Goal: Task Accomplishment & Management: Manage account settings

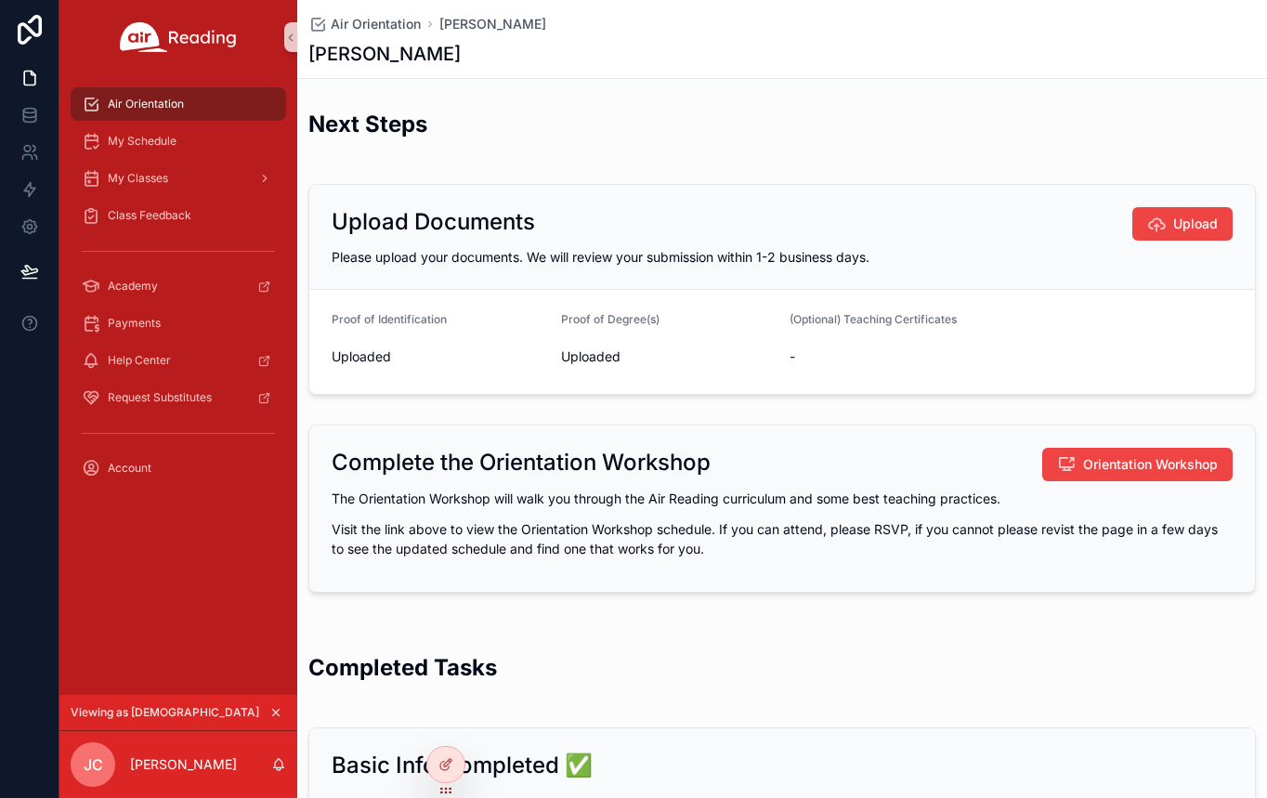
scroll to position [43, 0]
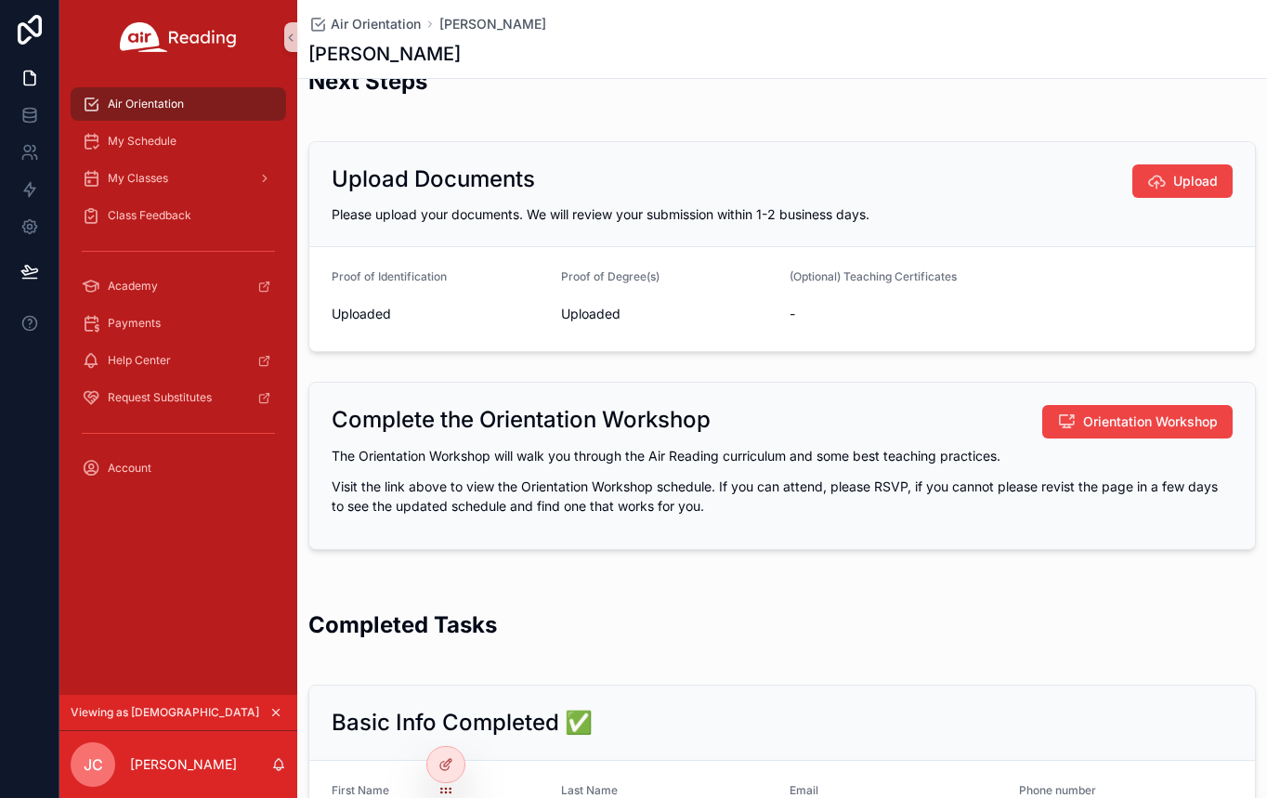
click at [272, 713] on icon "scrollable content" at bounding box center [275, 712] width 13 height 13
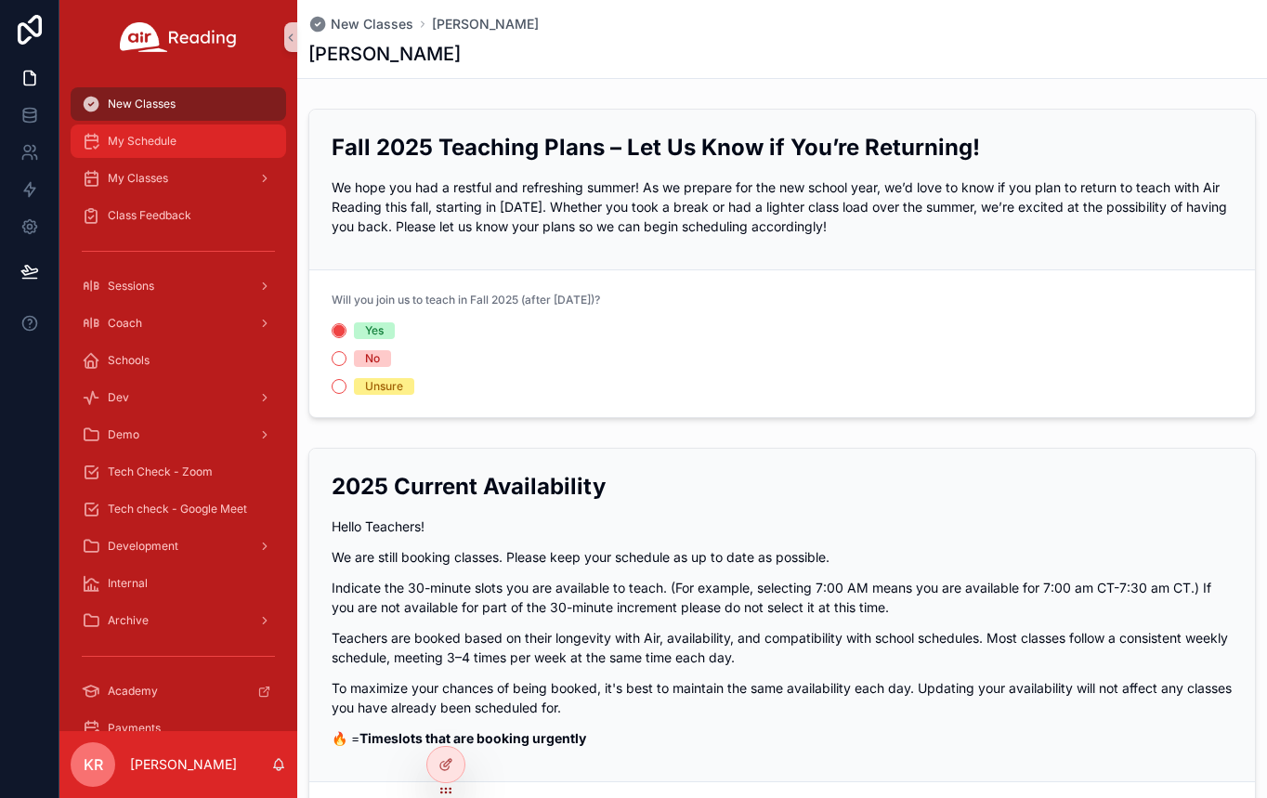
click at [165, 154] on div "My Schedule" at bounding box center [178, 141] width 193 height 30
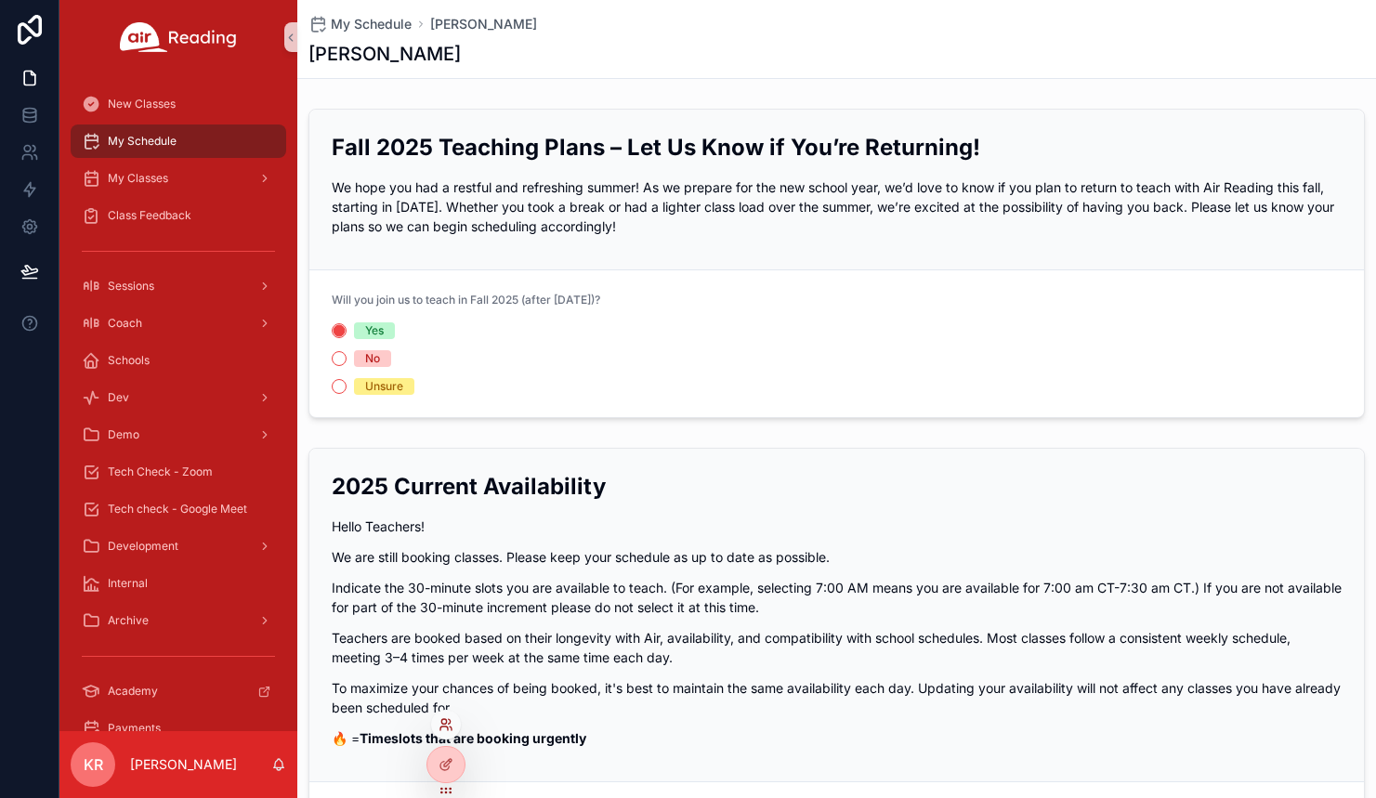
click at [450, 721] on icon at bounding box center [450, 721] width 2 height 5
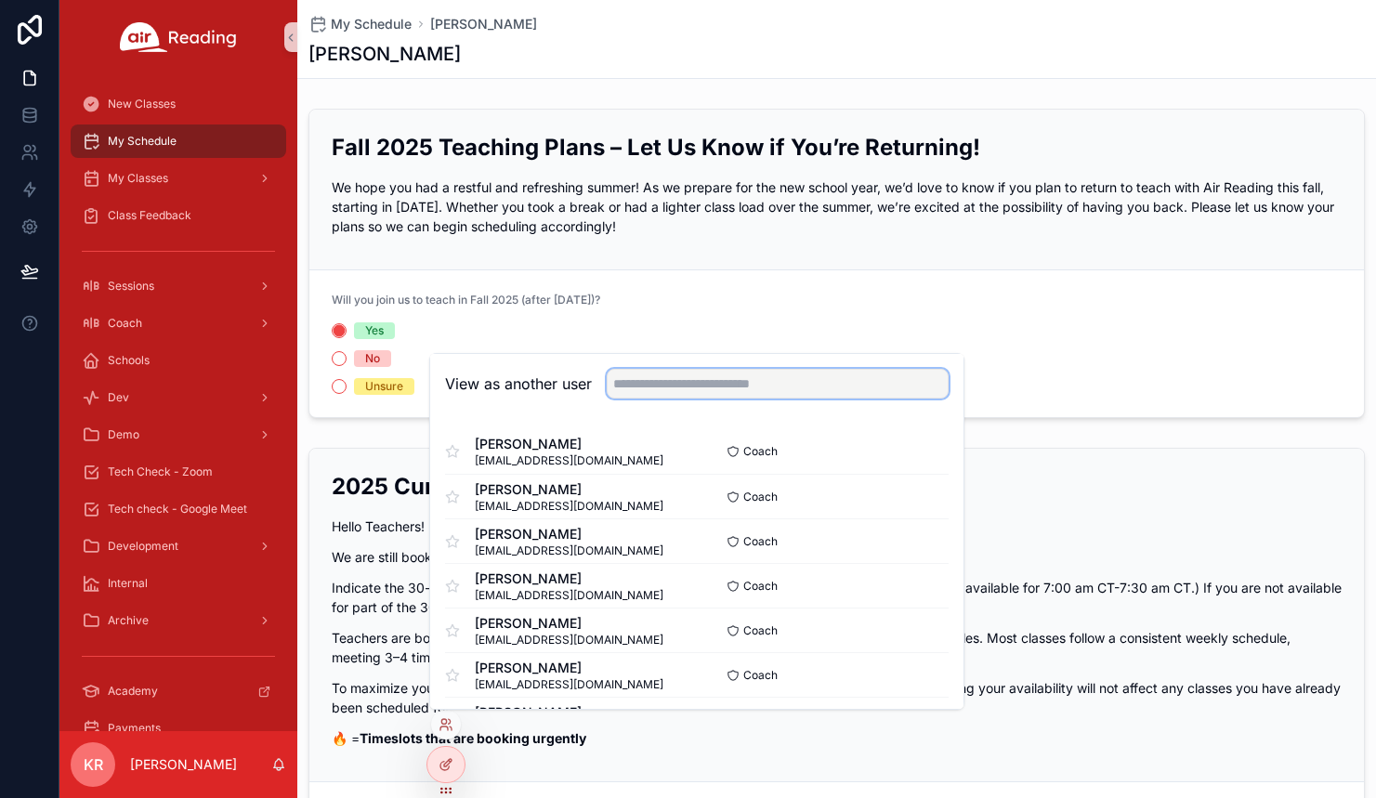
click at [706, 392] on input "text" at bounding box center [778, 384] width 342 height 30
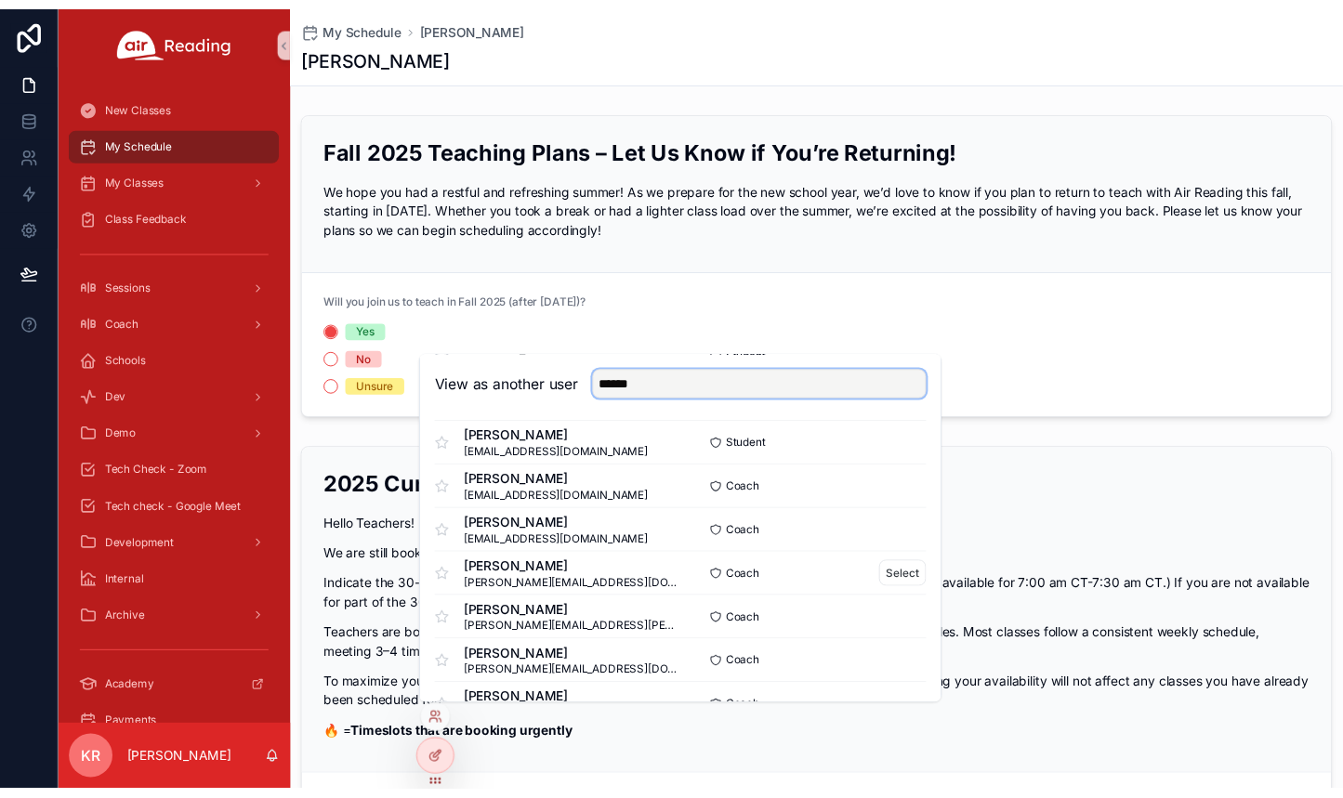
scroll to position [836, 0]
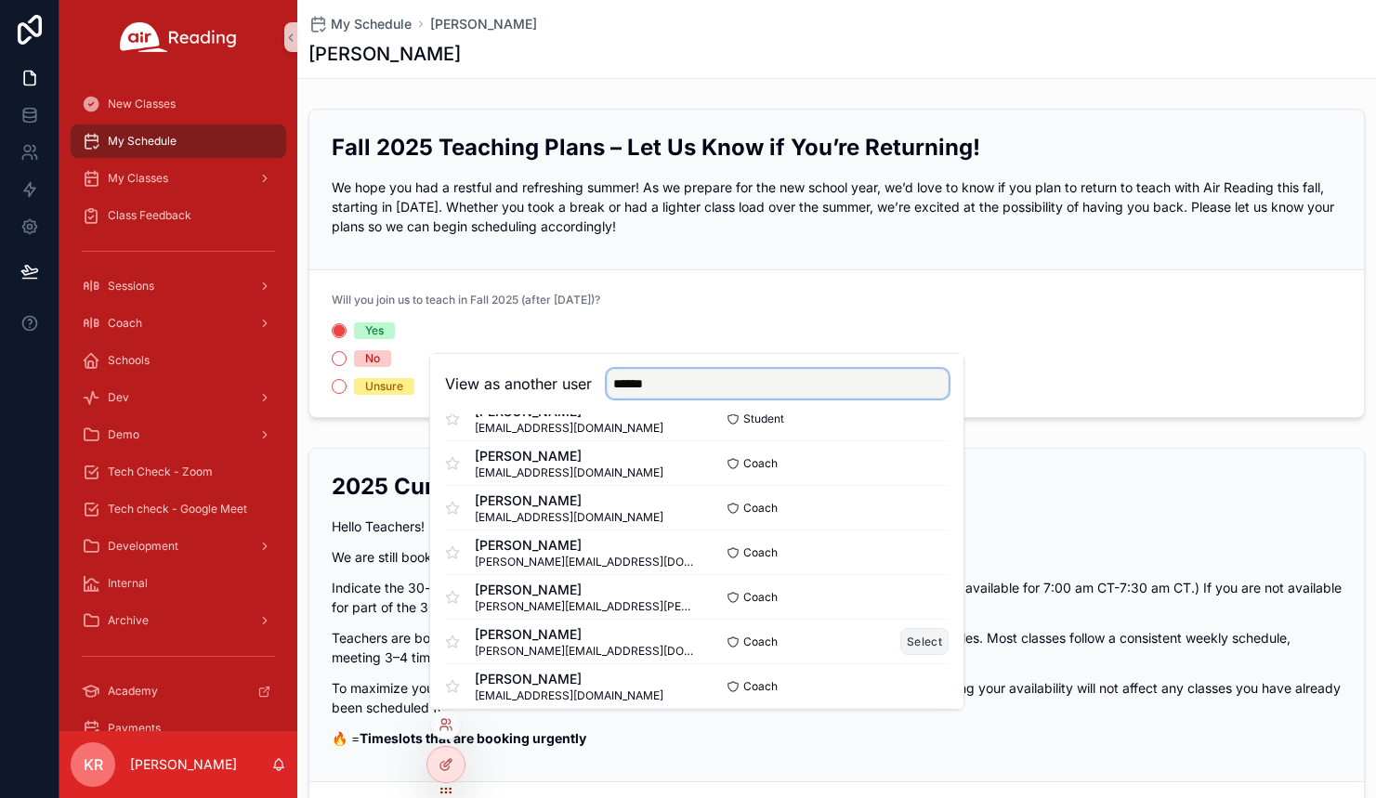
type input "******"
click at [916, 645] on button "Select" at bounding box center [924, 641] width 48 height 27
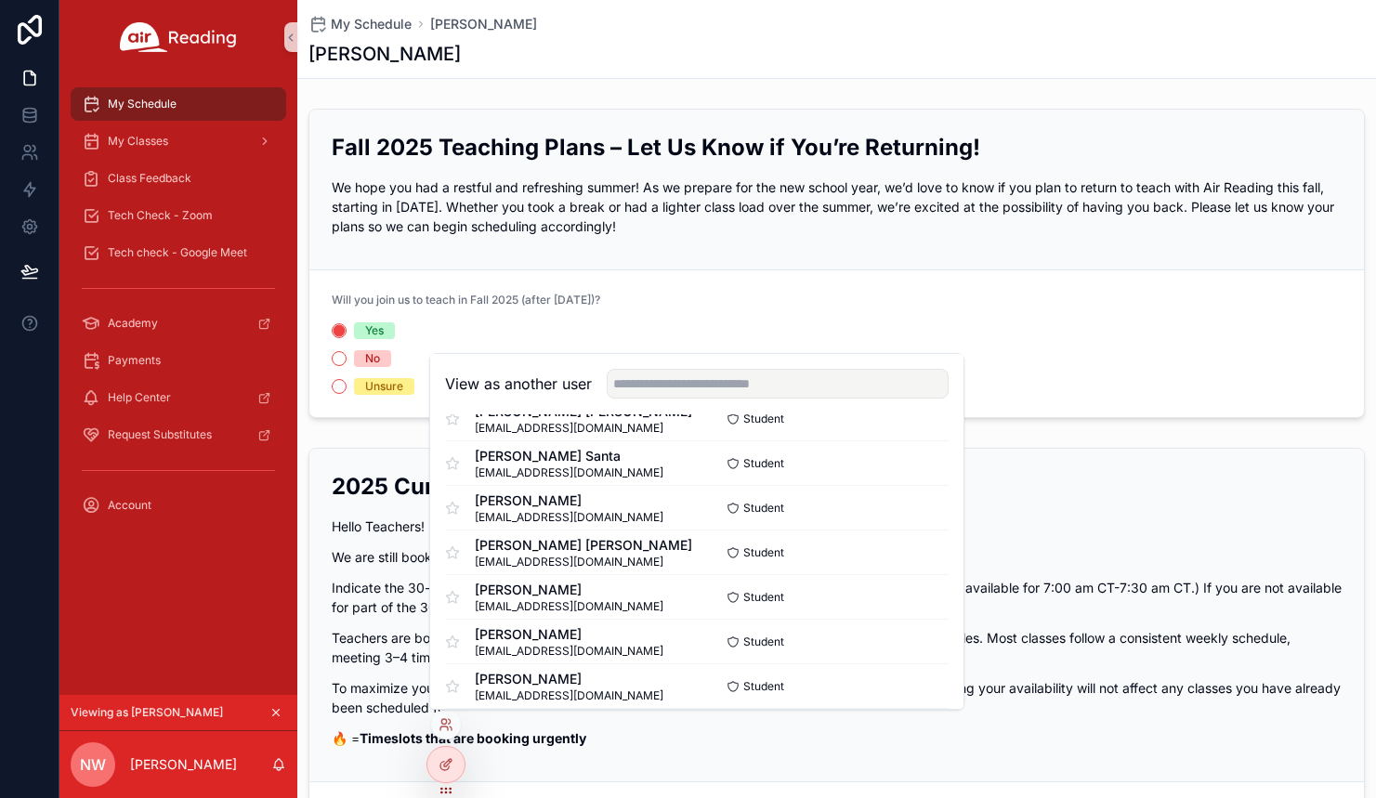
click at [795, 33] on div "My Schedule [PERSON_NAME]" at bounding box center [836, 24] width 1057 height 19
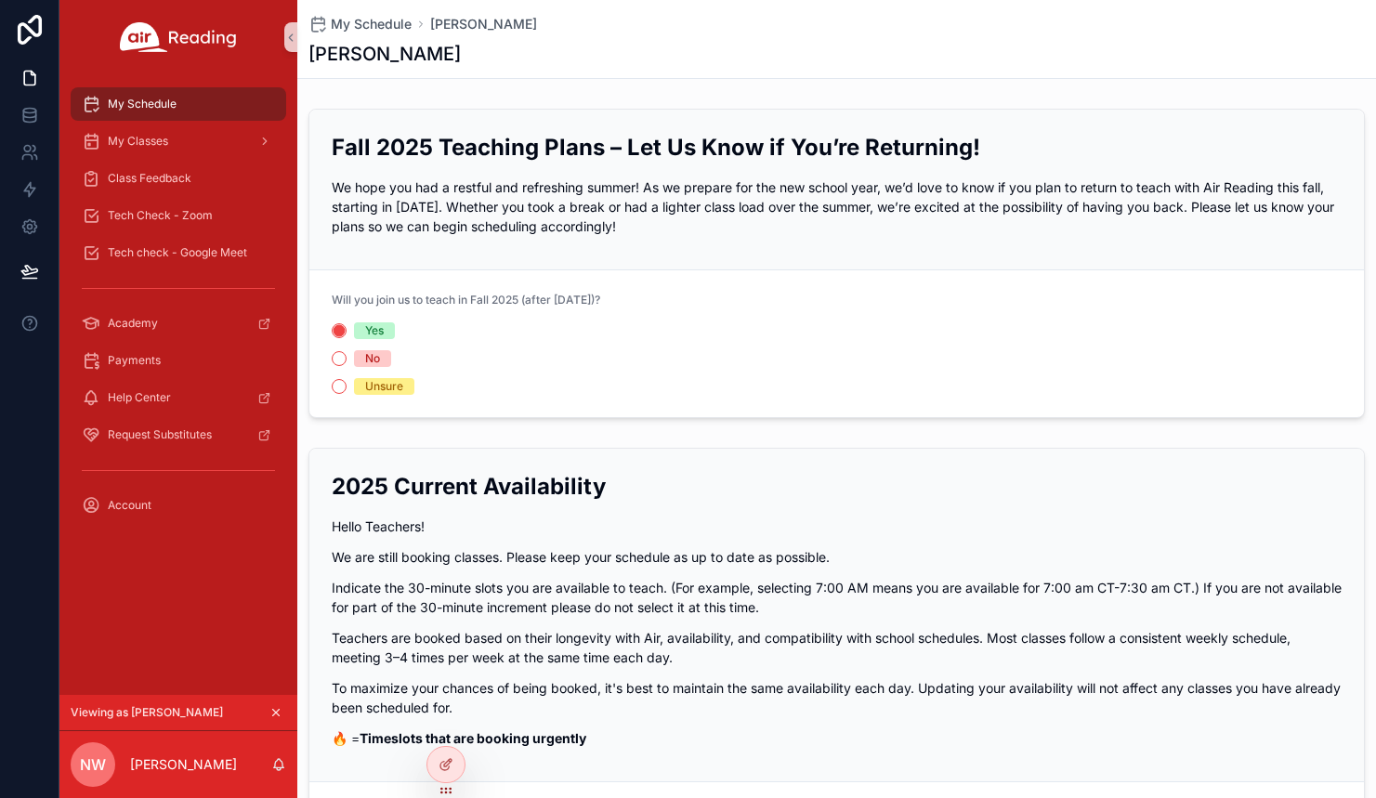
click at [274, 709] on icon "scrollable content" at bounding box center [275, 712] width 13 height 13
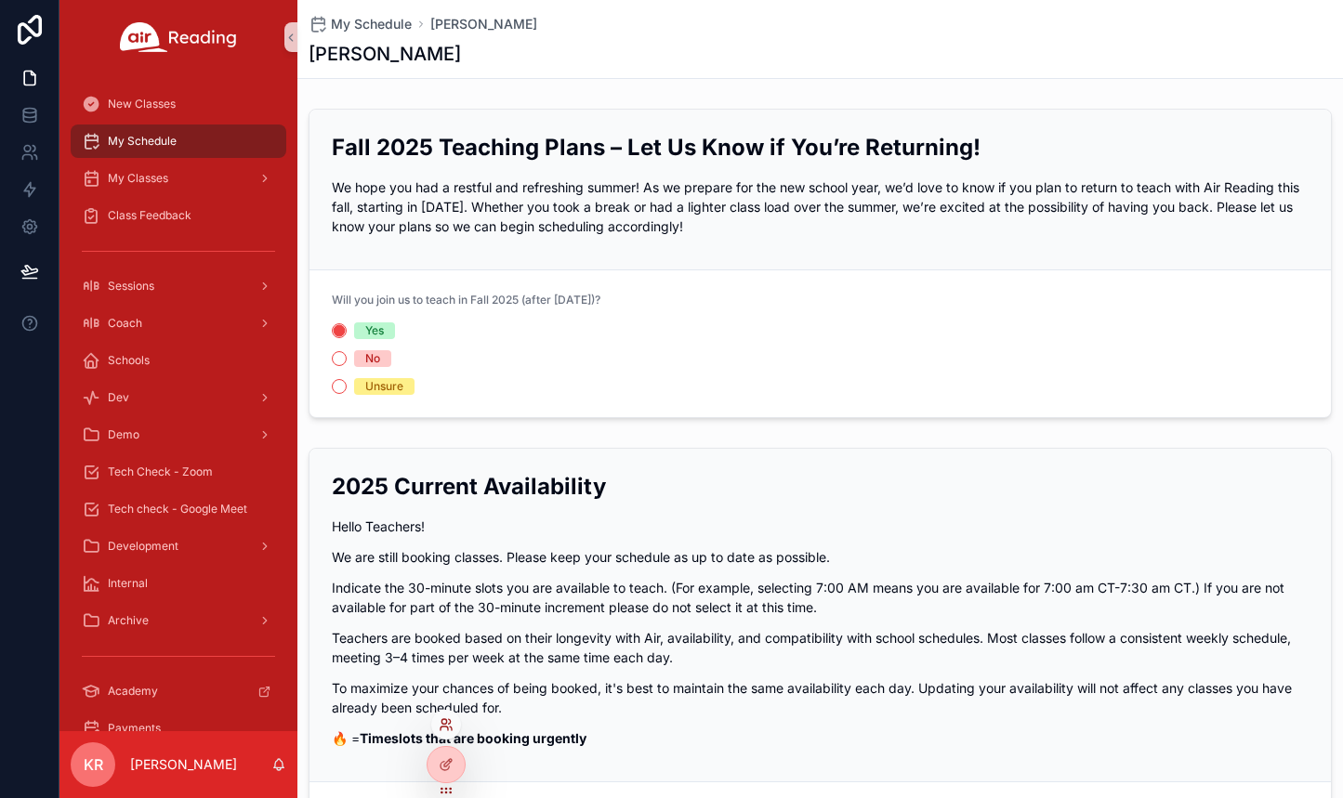
click at [450, 724] on icon at bounding box center [450, 721] width 2 height 5
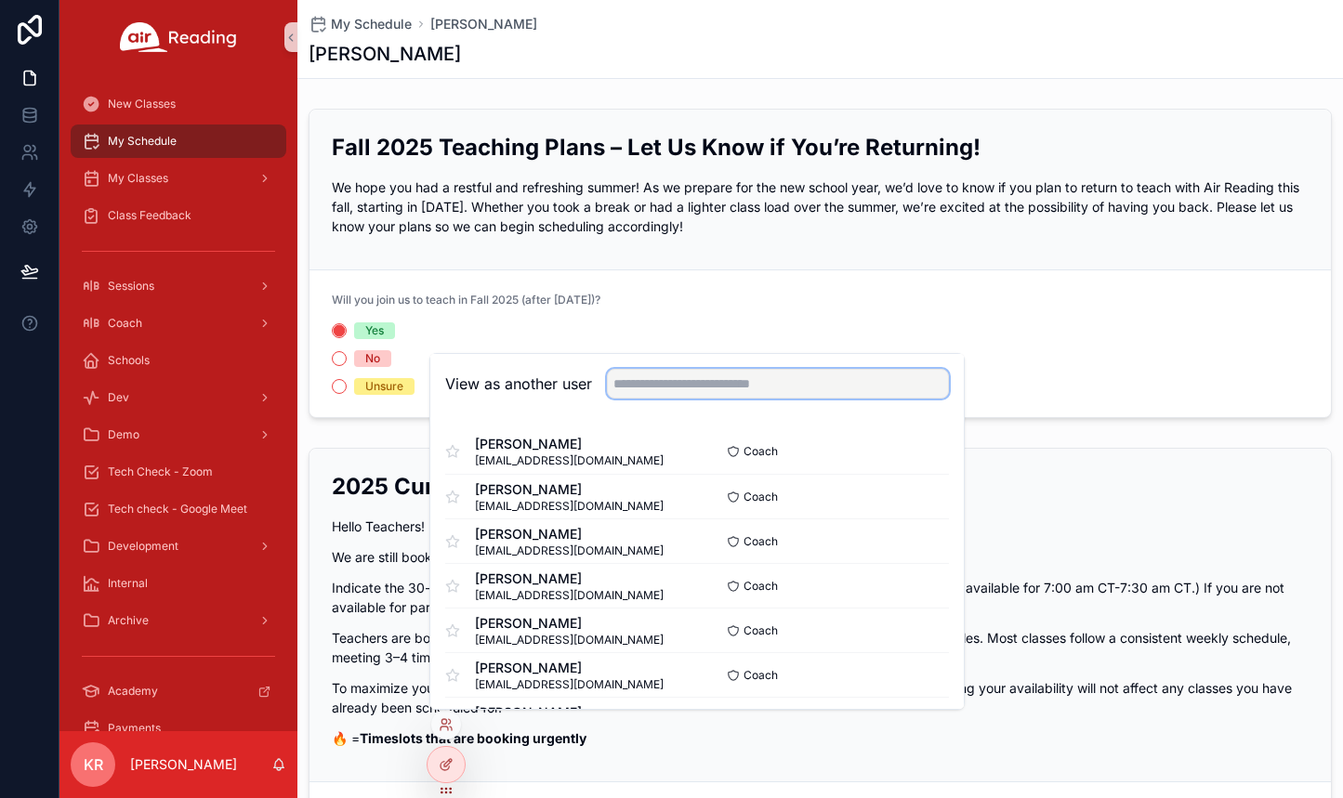
click at [797, 378] on input "text" at bounding box center [778, 384] width 342 height 30
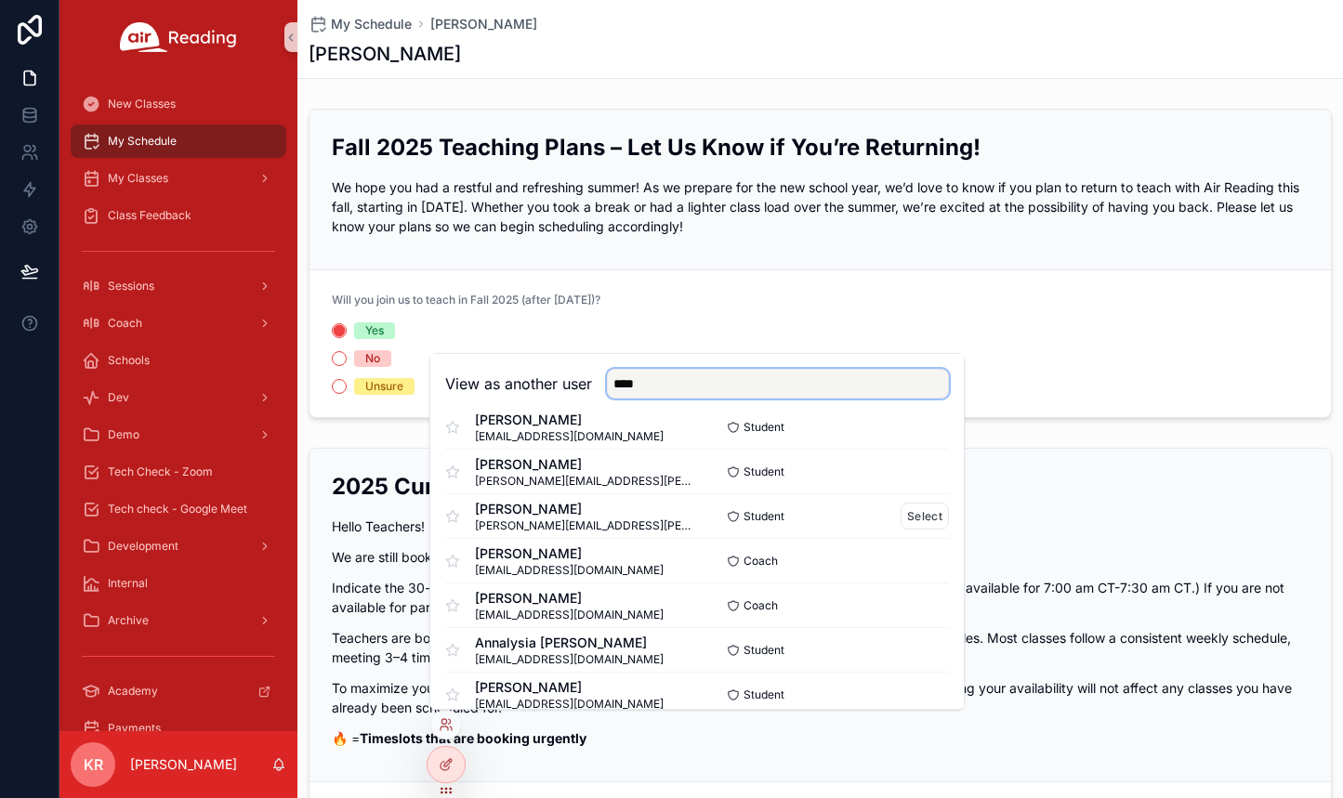
scroll to position [186, 0]
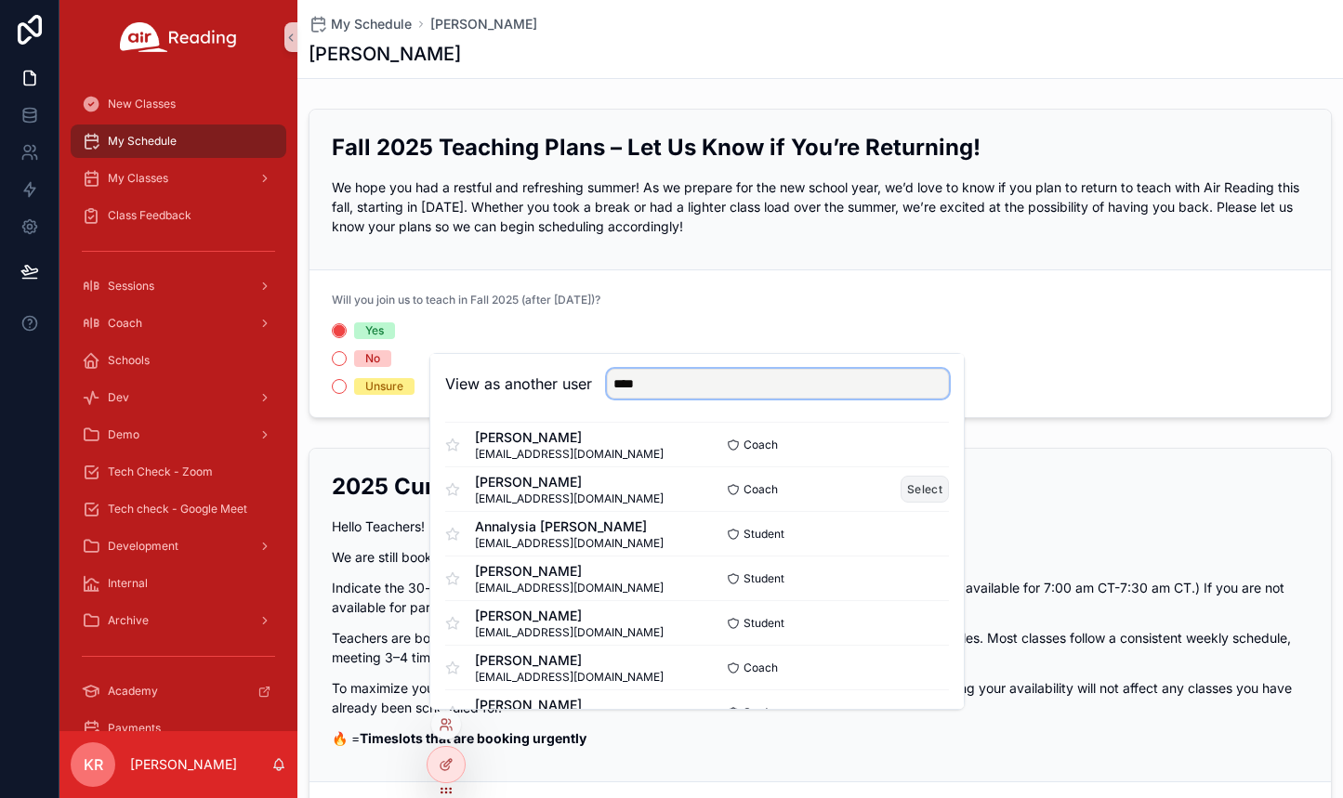
type input "****"
click at [902, 493] on button "Select" at bounding box center [924, 489] width 48 height 27
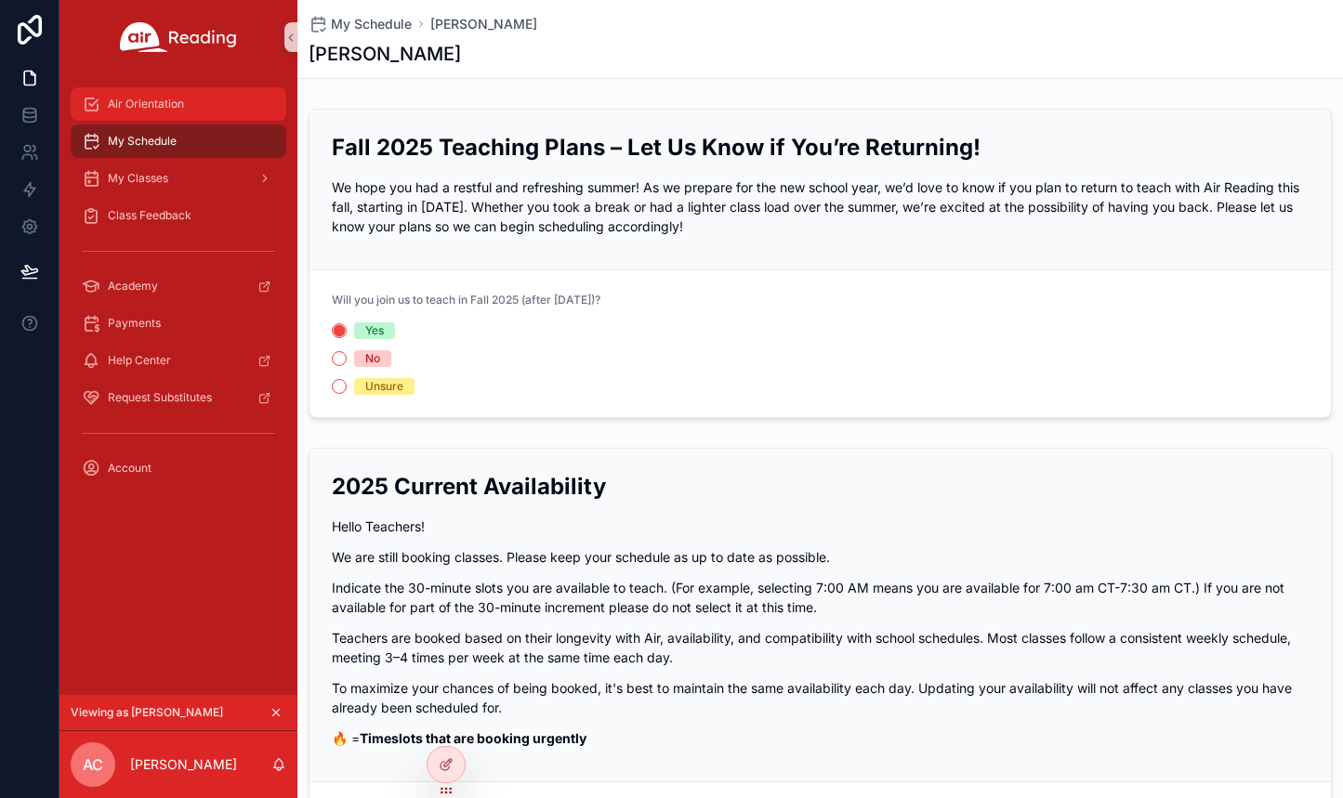
click at [177, 113] on div "Air Orientation" at bounding box center [178, 104] width 193 height 30
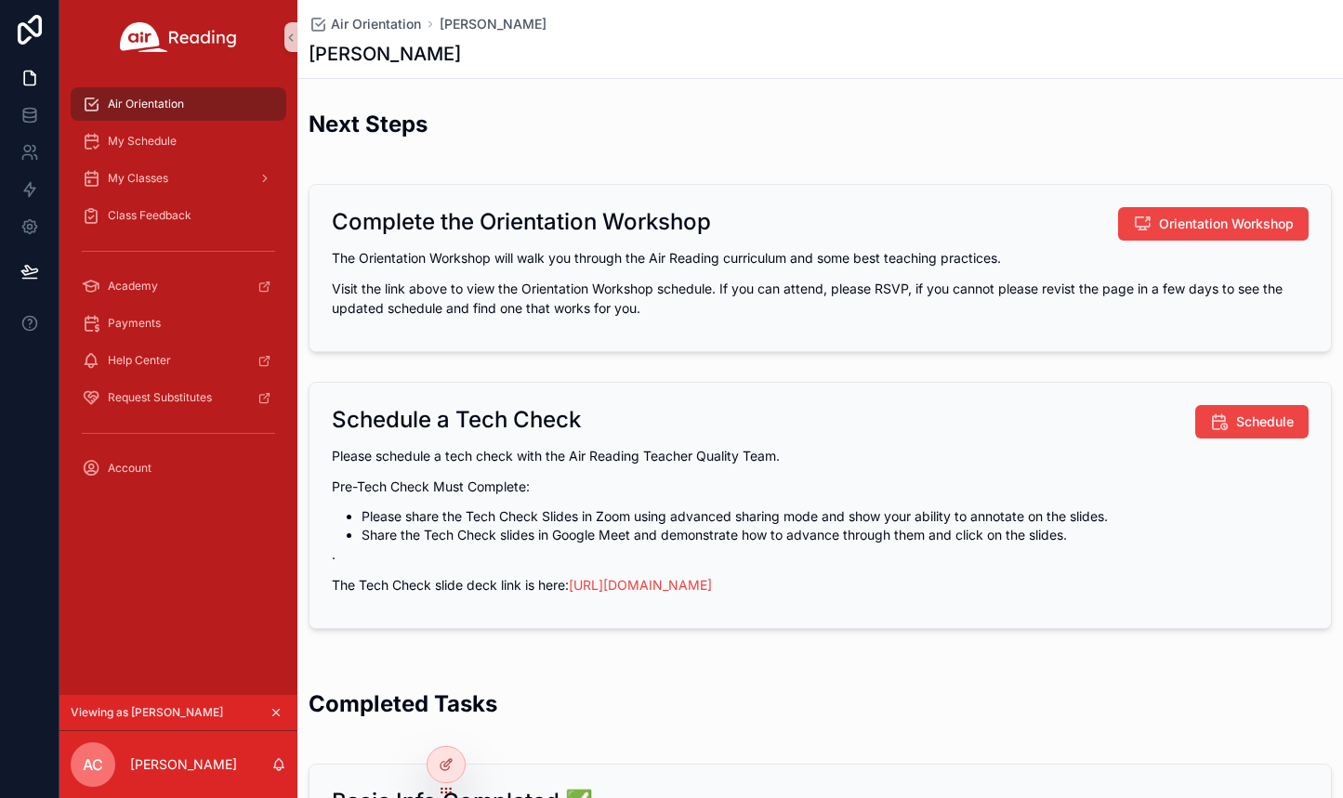
click at [278, 715] on icon "scrollable content" at bounding box center [276, 713] width 7 height 7
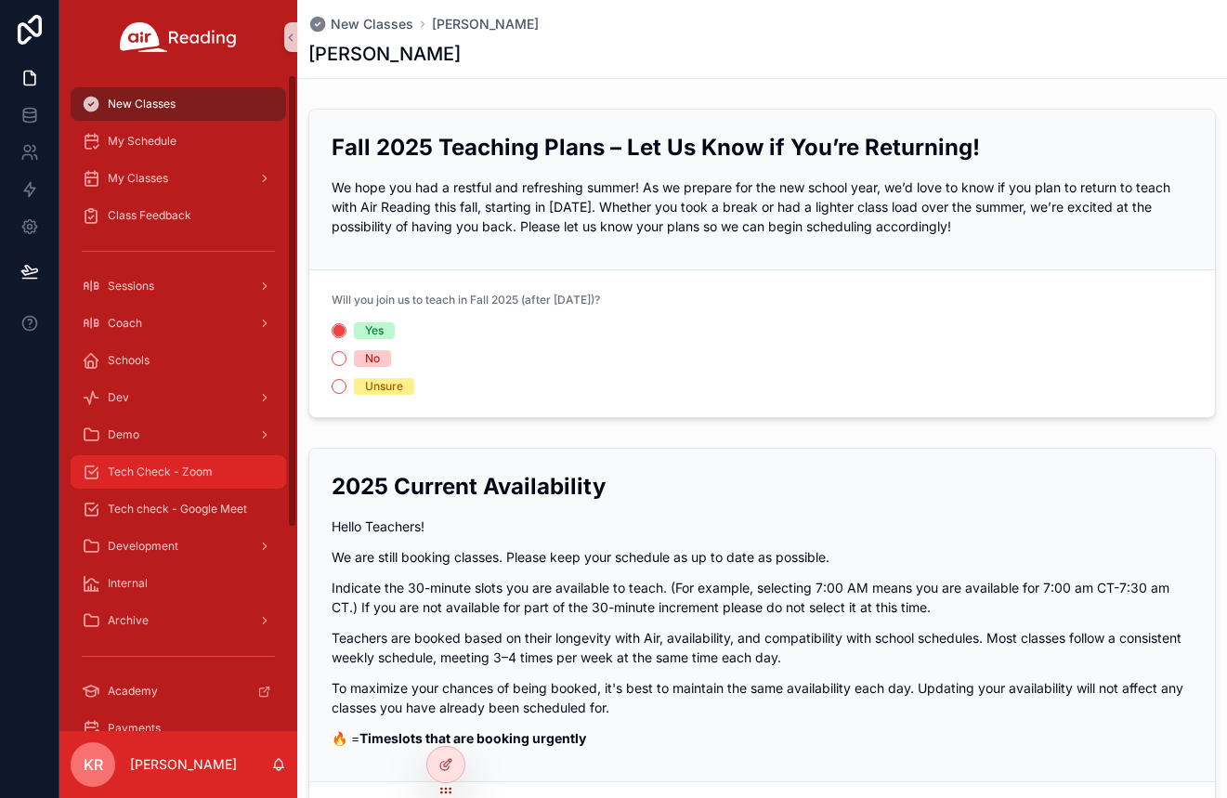
click at [173, 479] on span "Tech Check - Zoom" at bounding box center [160, 472] width 105 height 15
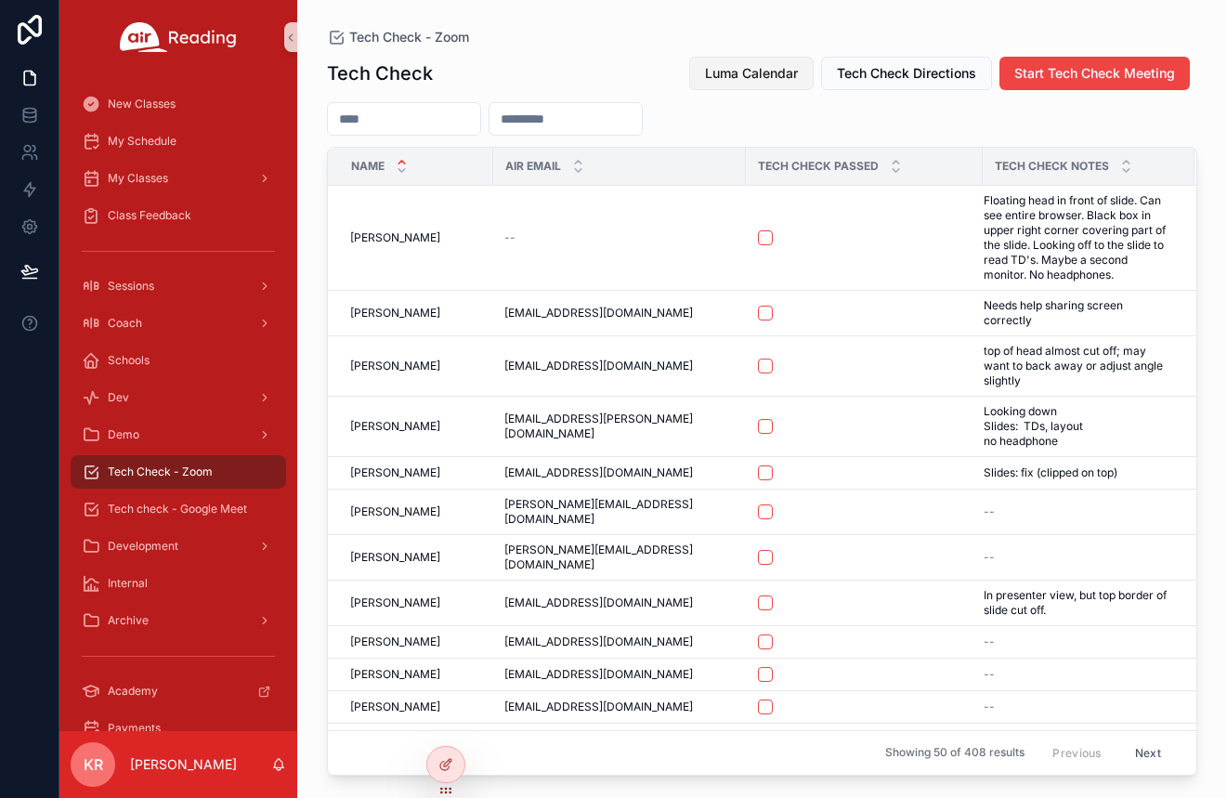
click at [742, 62] on button "Luma Calendar" at bounding box center [751, 73] width 125 height 33
click at [438, 108] on input "scrollable content" at bounding box center [404, 119] width 152 height 26
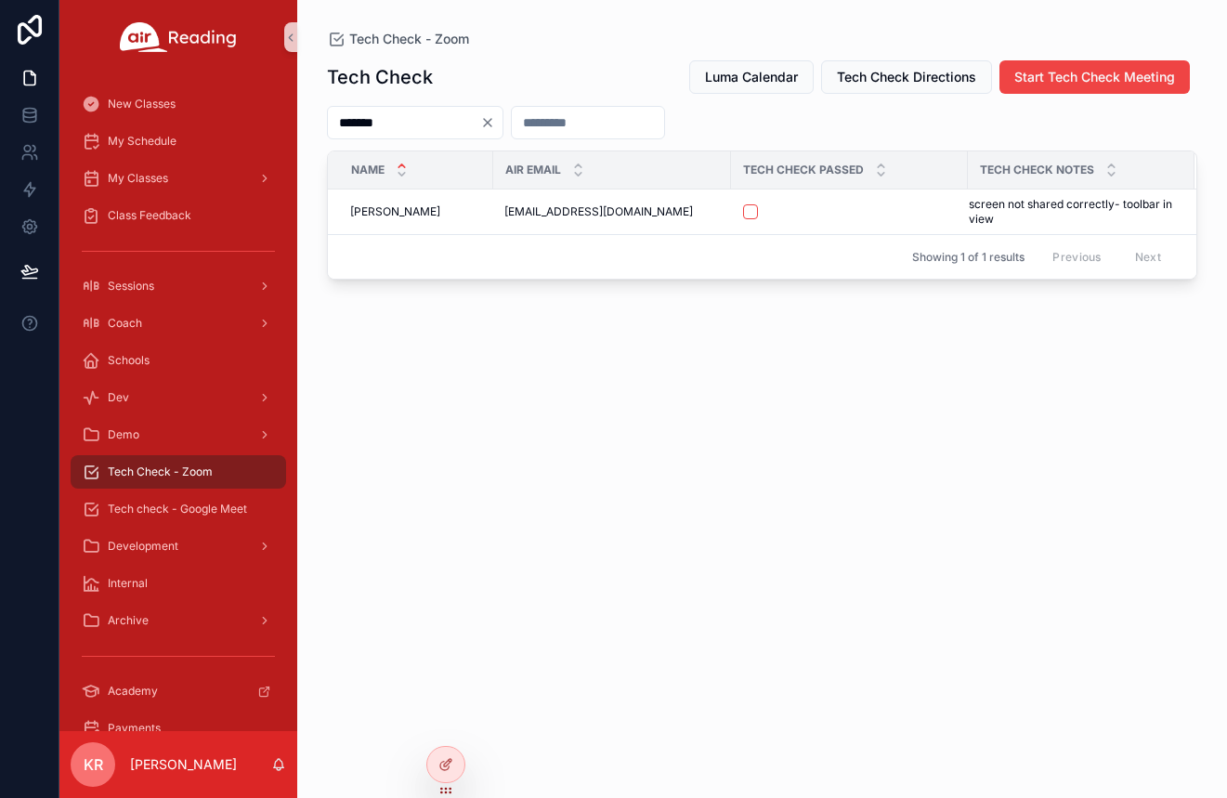
type input "*******"
click at [756, 216] on button "scrollable content" at bounding box center [750, 211] width 15 height 15
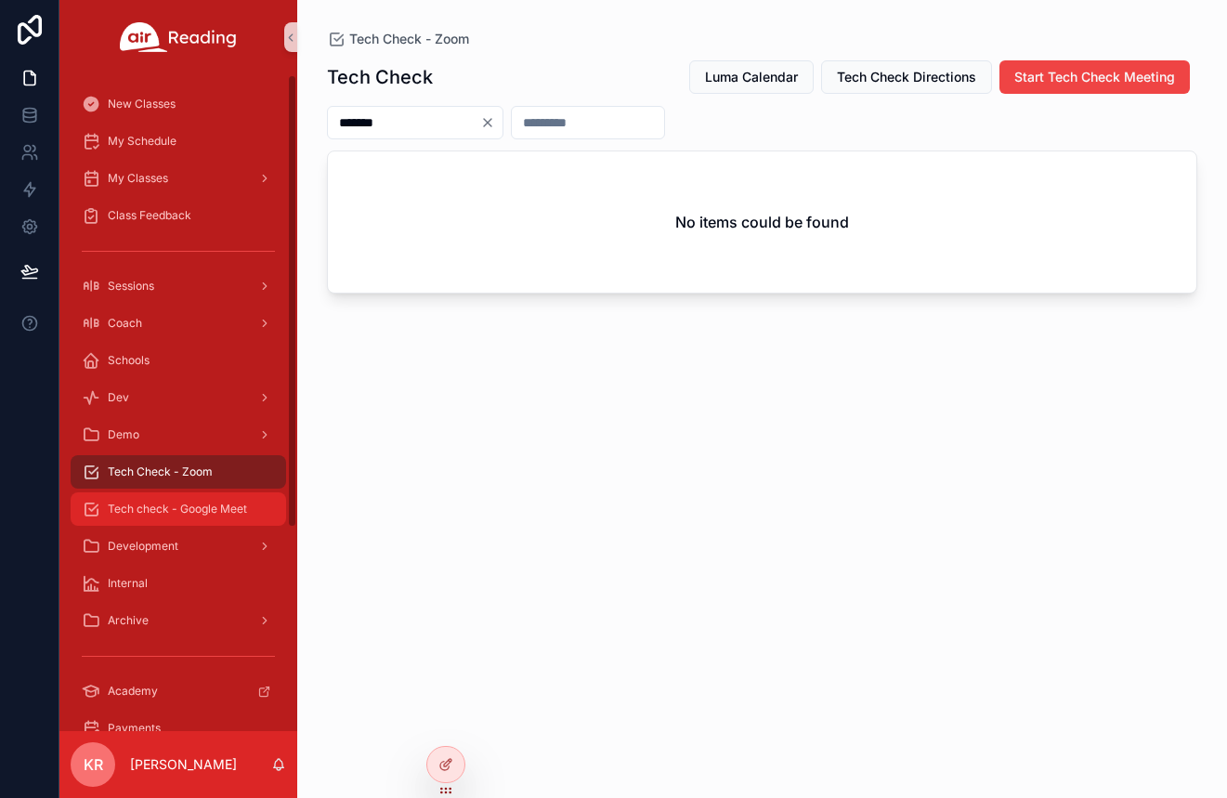
click at [197, 517] on div "Tech check - Google Meet" at bounding box center [178, 509] width 193 height 30
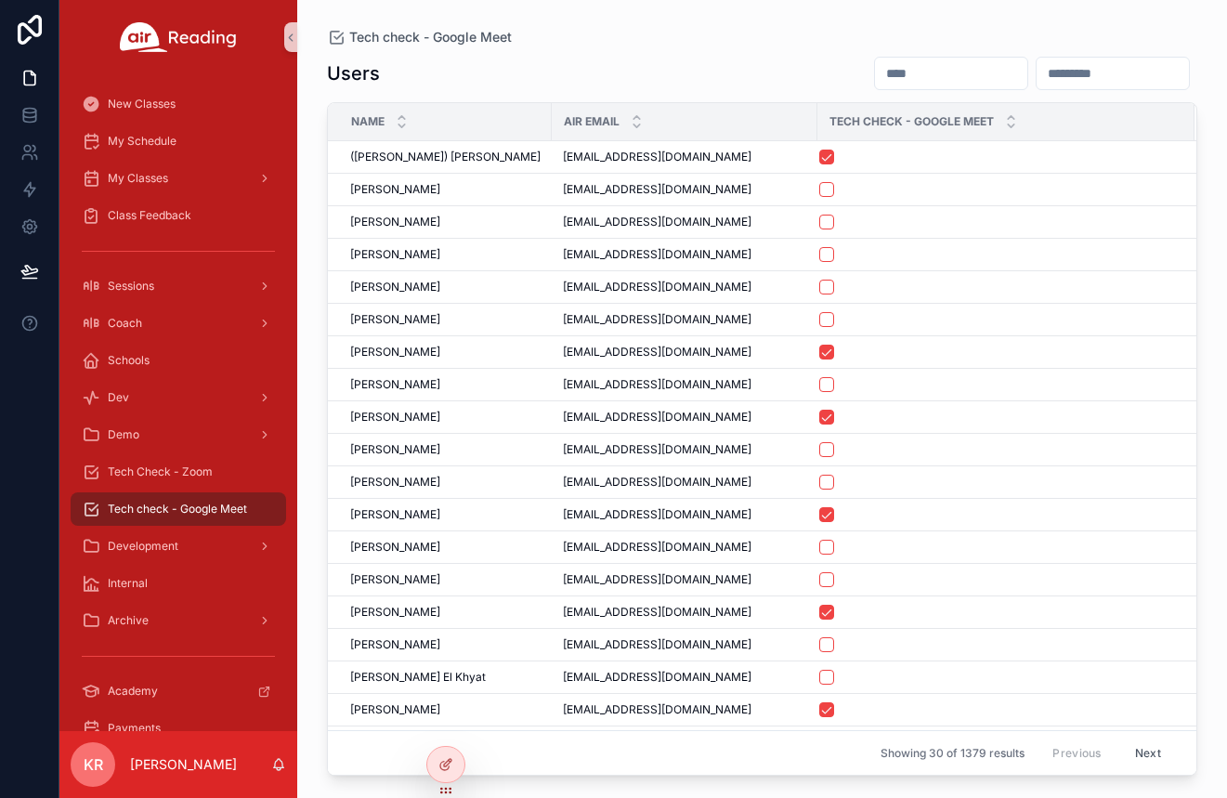
click at [875, 80] on input "scrollable content" at bounding box center [951, 73] width 152 height 26
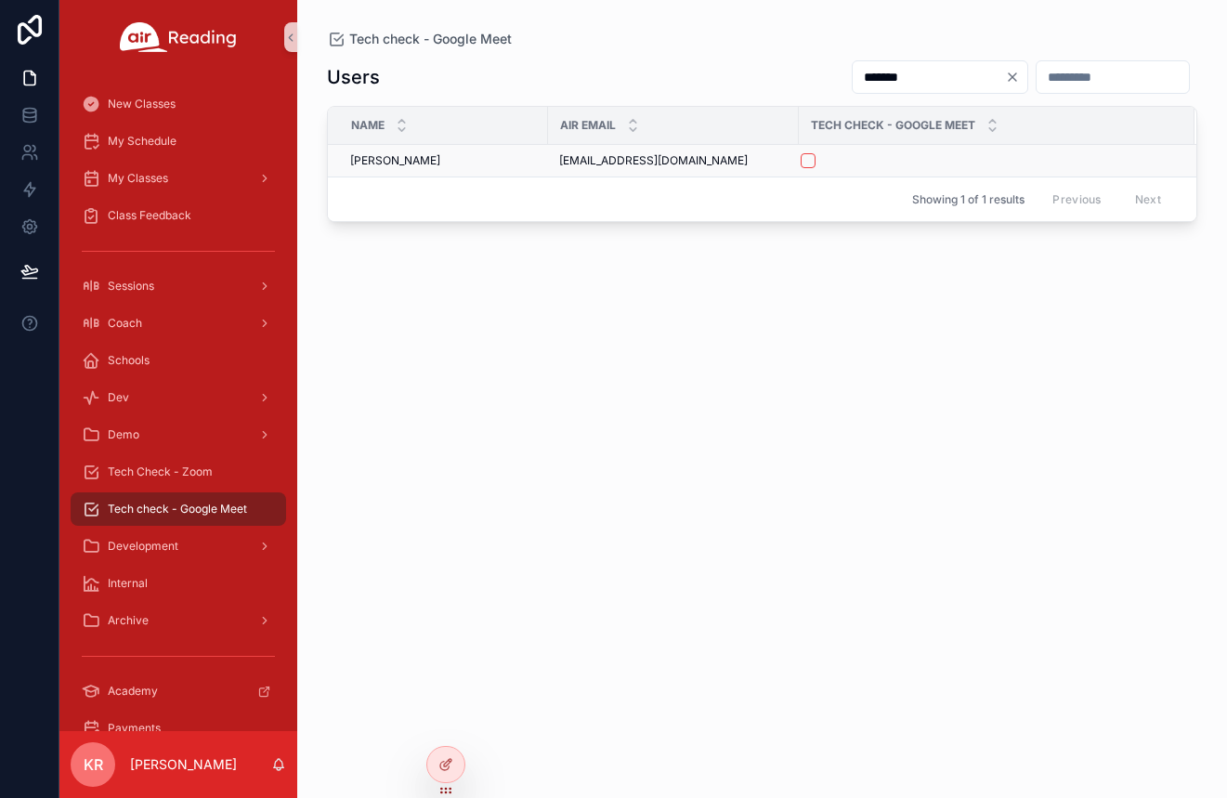
type input "*******"
click at [811, 160] on button "scrollable content" at bounding box center [808, 160] width 15 height 15
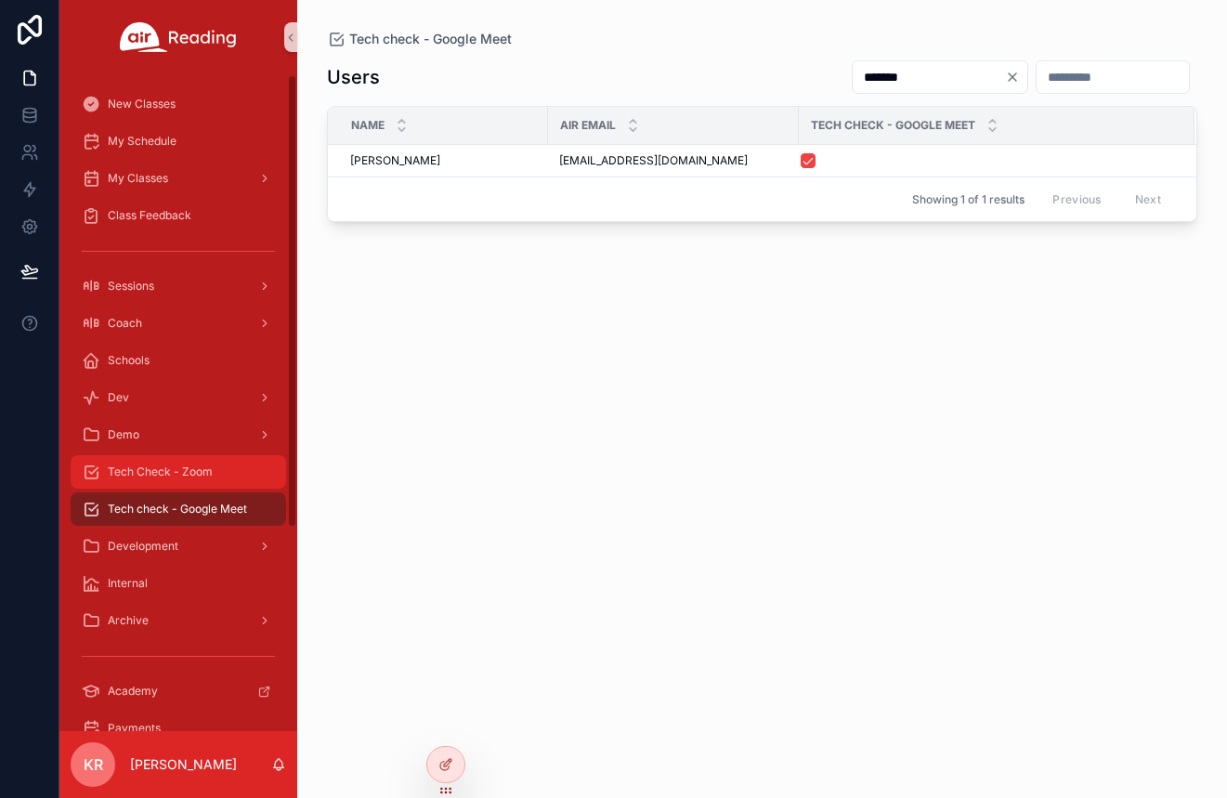
drag, startPoint x: 216, startPoint y: 474, endPoint x: 274, endPoint y: 455, distance: 61.4
click at [216, 474] on div "Tech Check - Zoom" at bounding box center [178, 472] width 193 height 30
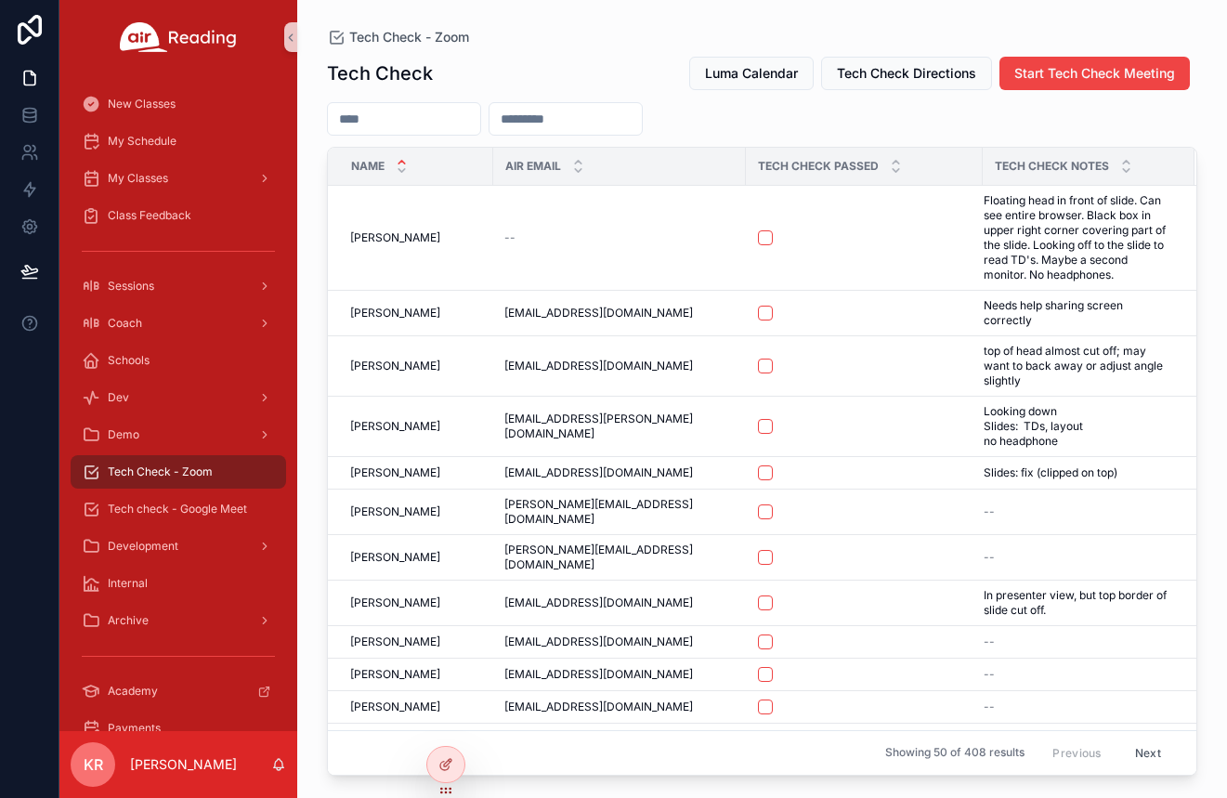
click at [476, 118] on input "scrollable content" at bounding box center [404, 119] width 152 height 26
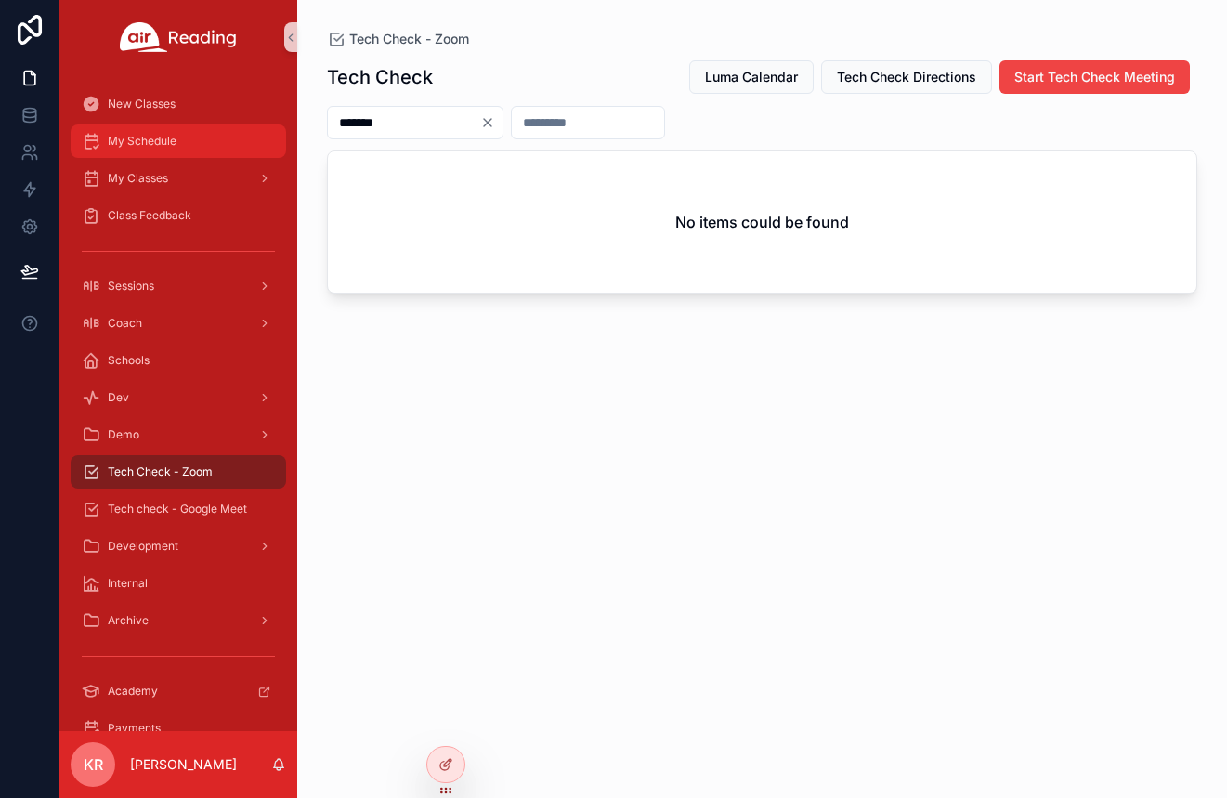
type input "*******"
click at [151, 145] on span "My Schedule" at bounding box center [142, 141] width 69 height 15
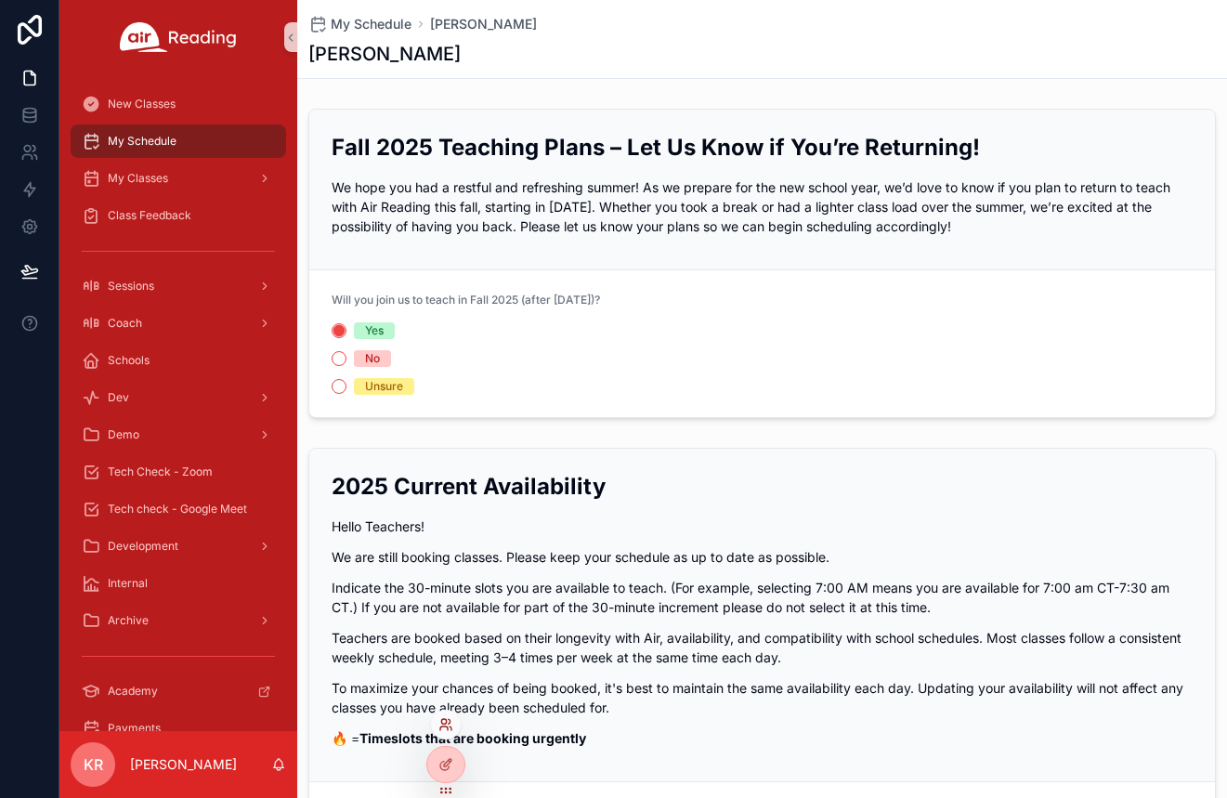
click at [445, 724] on icon at bounding box center [443, 721] width 5 height 5
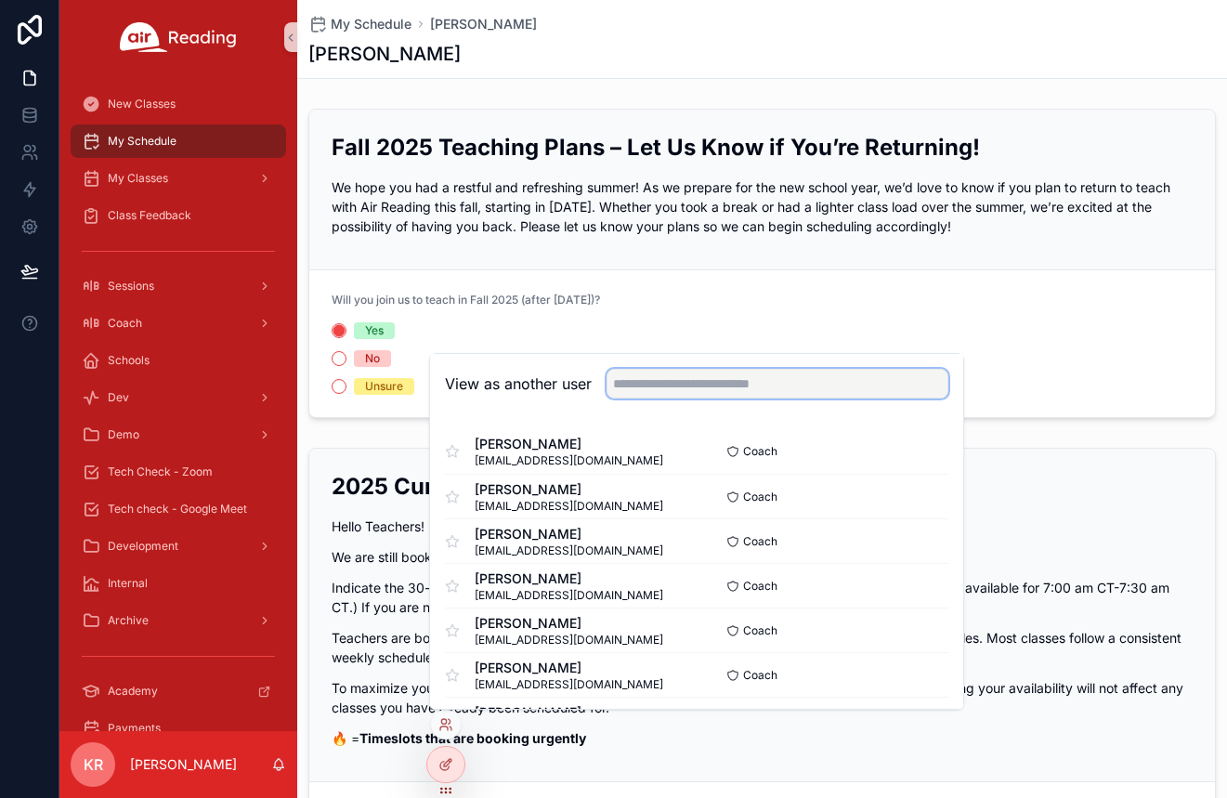
click at [667, 387] on input "text" at bounding box center [778, 384] width 342 height 30
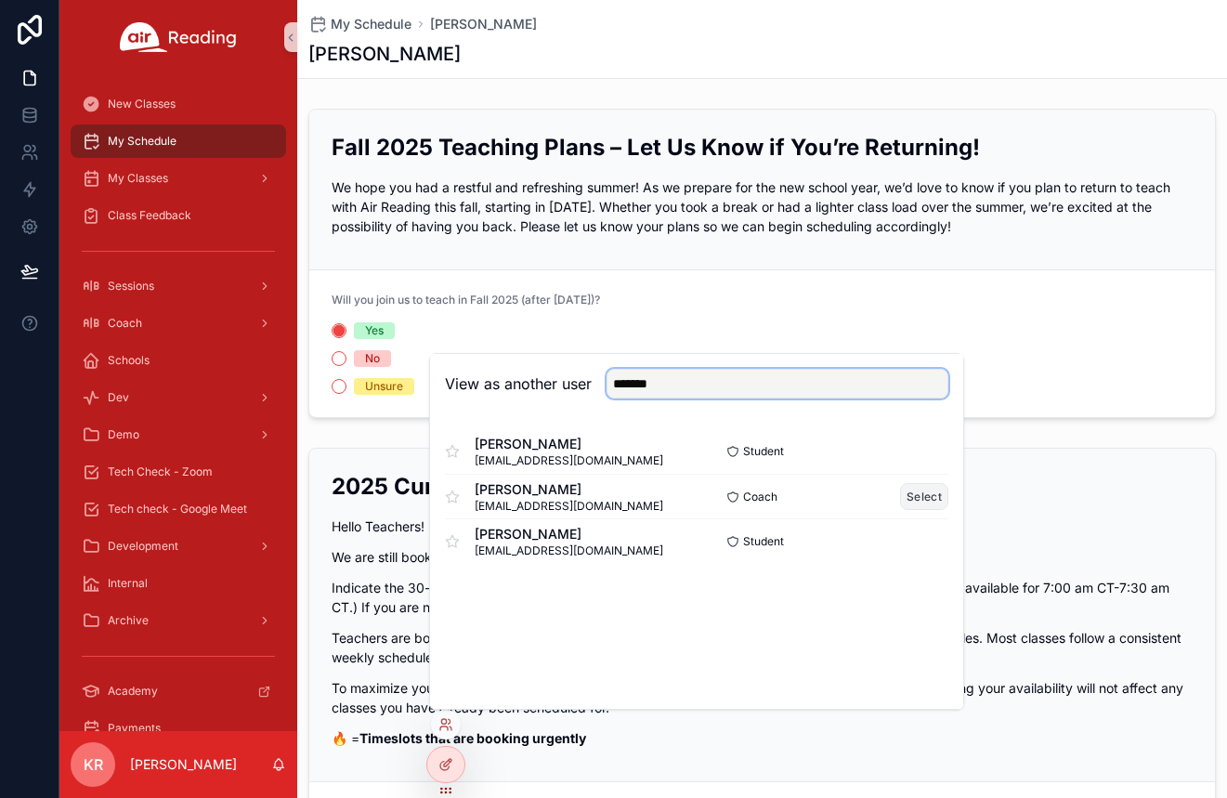
type input "*******"
click at [928, 492] on button "Select" at bounding box center [924, 496] width 48 height 27
